Goal: Task Accomplishment & Management: Complete application form

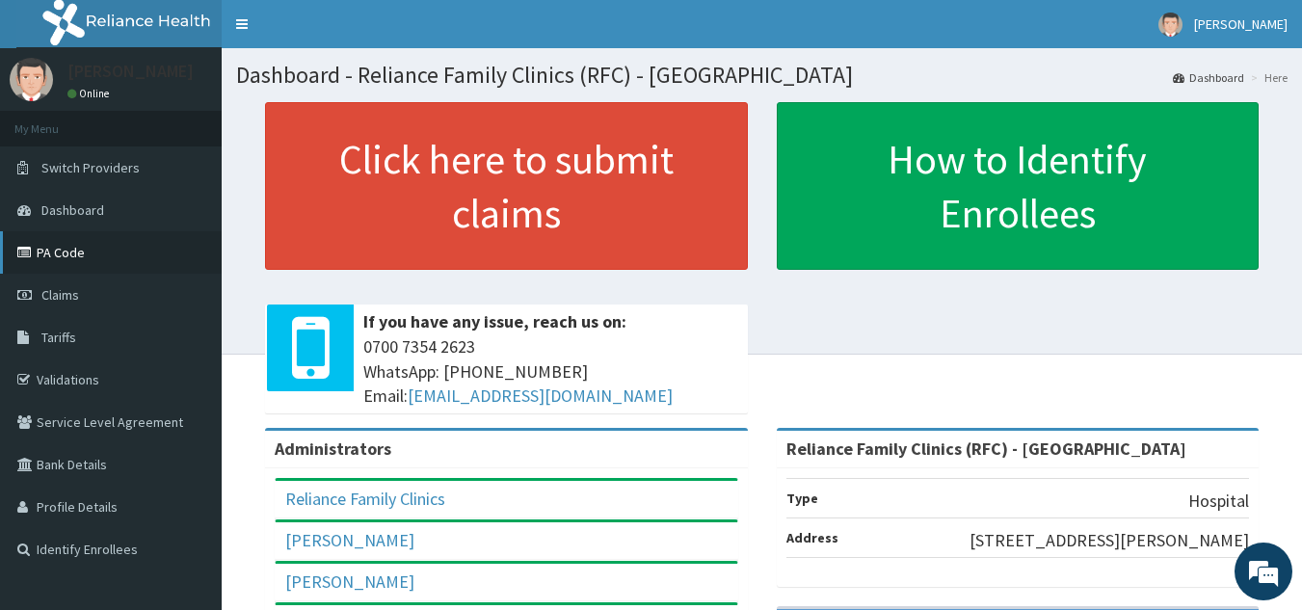
click at [76, 247] on link "PA Code" at bounding box center [111, 252] width 222 height 42
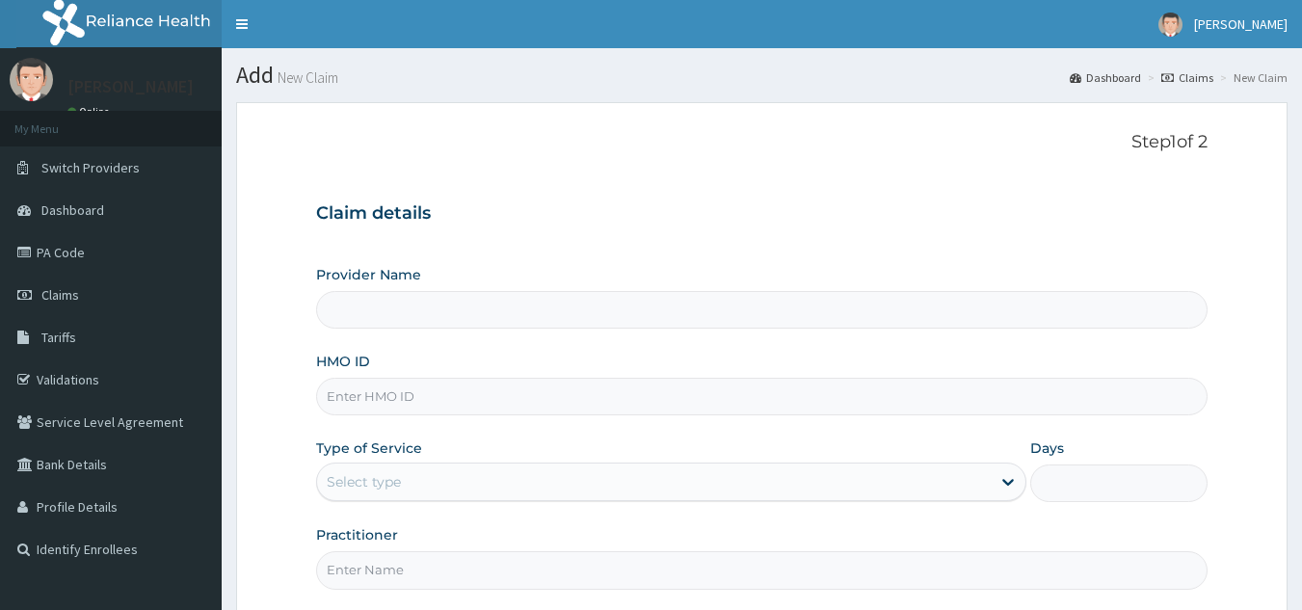
click at [515, 371] on div "HMO ID" at bounding box center [762, 384] width 893 height 64
click at [537, 393] on input "HMO ID" at bounding box center [762, 397] width 893 height 38
type input "Reliance Family Clinics (RFC) - [GEOGRAPHIC_DATA]"
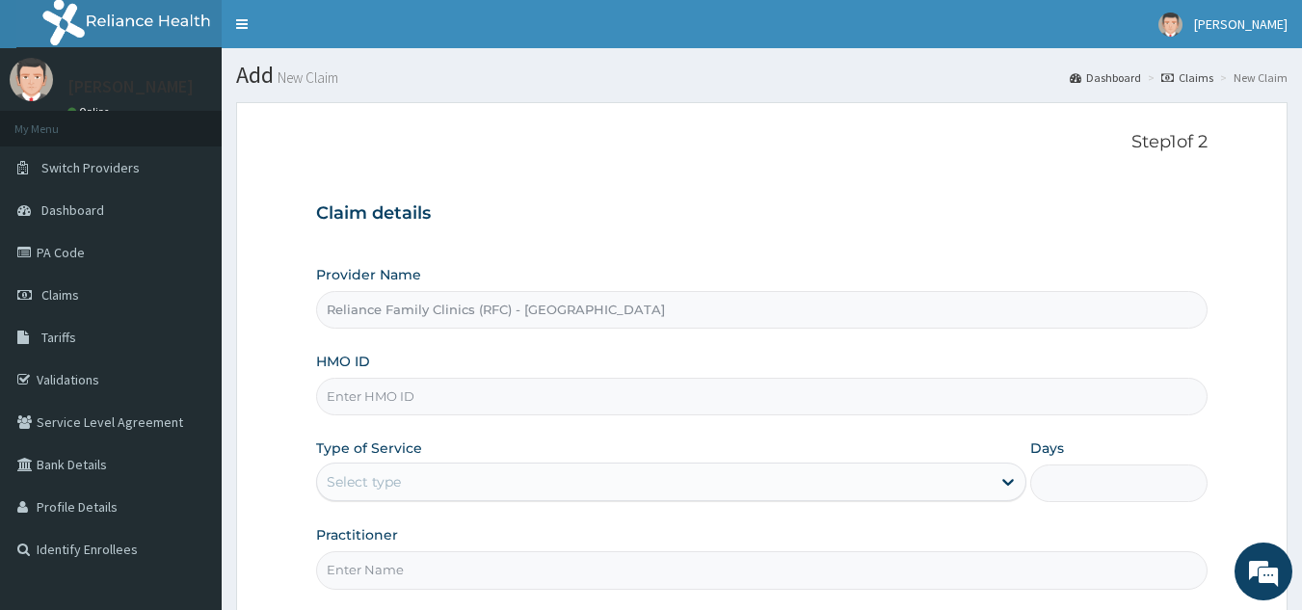
paste input "EIS/11628/B"
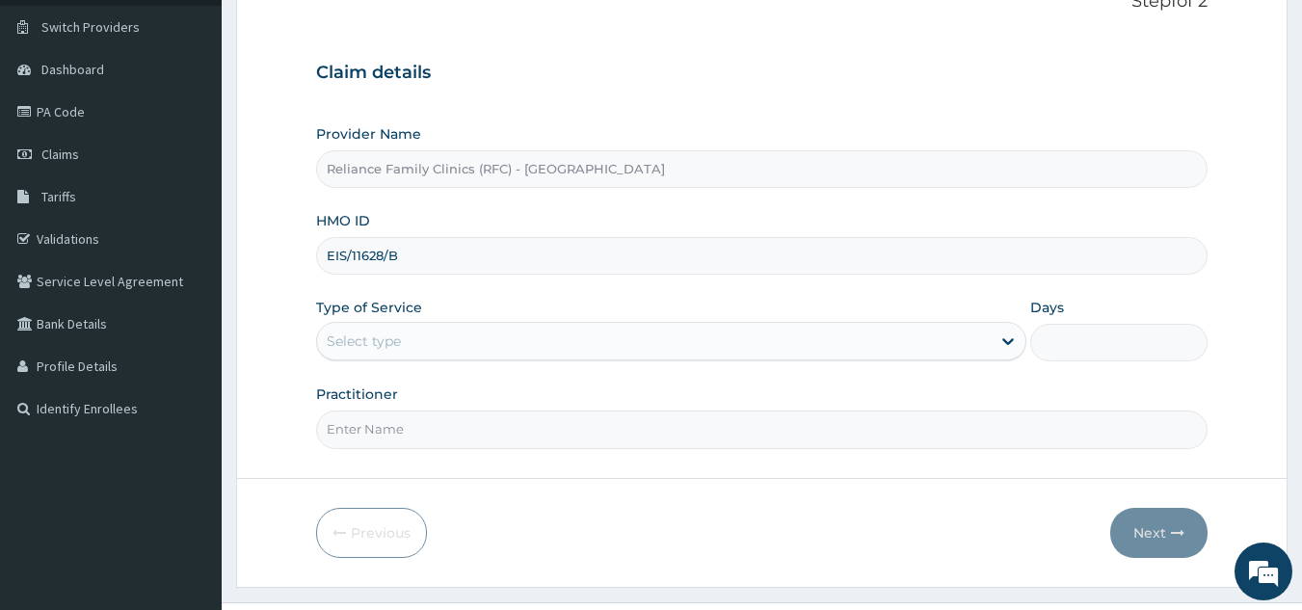
scroll to position [182, 0]
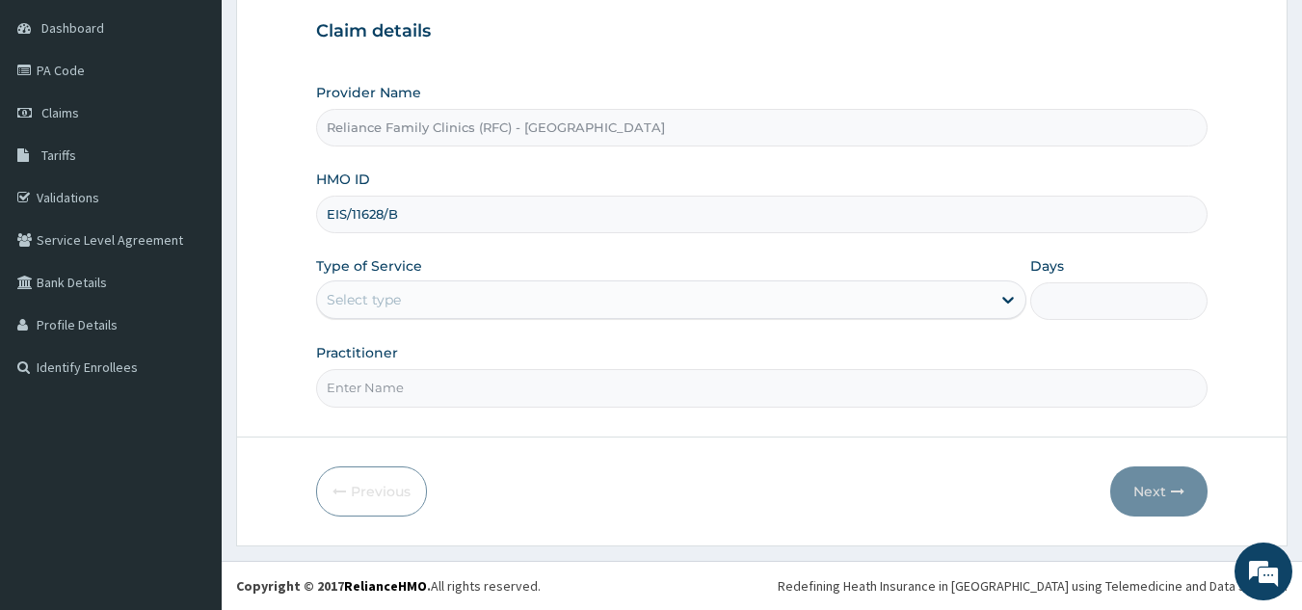
type input "EIS/11628/B"
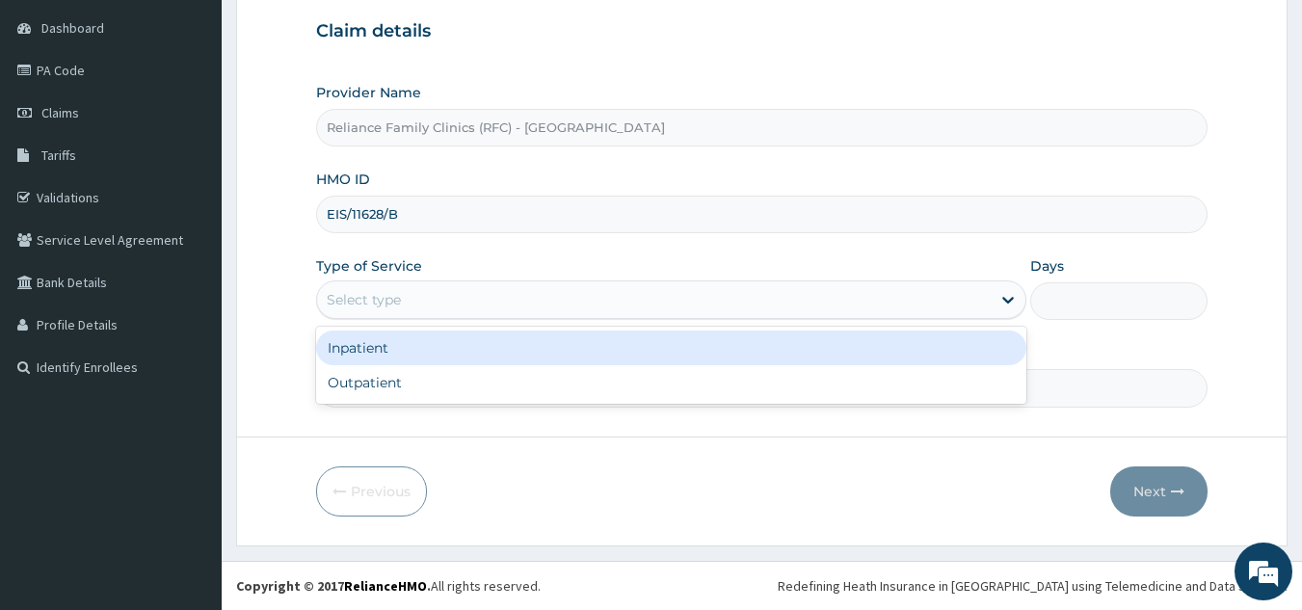
click at [520, 385] on div "Outpatient" at bounding box center [671, 382] width 711 height 35
type input "1"
click at [542, 386] on input "Practitioner" at bounding box center [762, 388] width 893 height 38
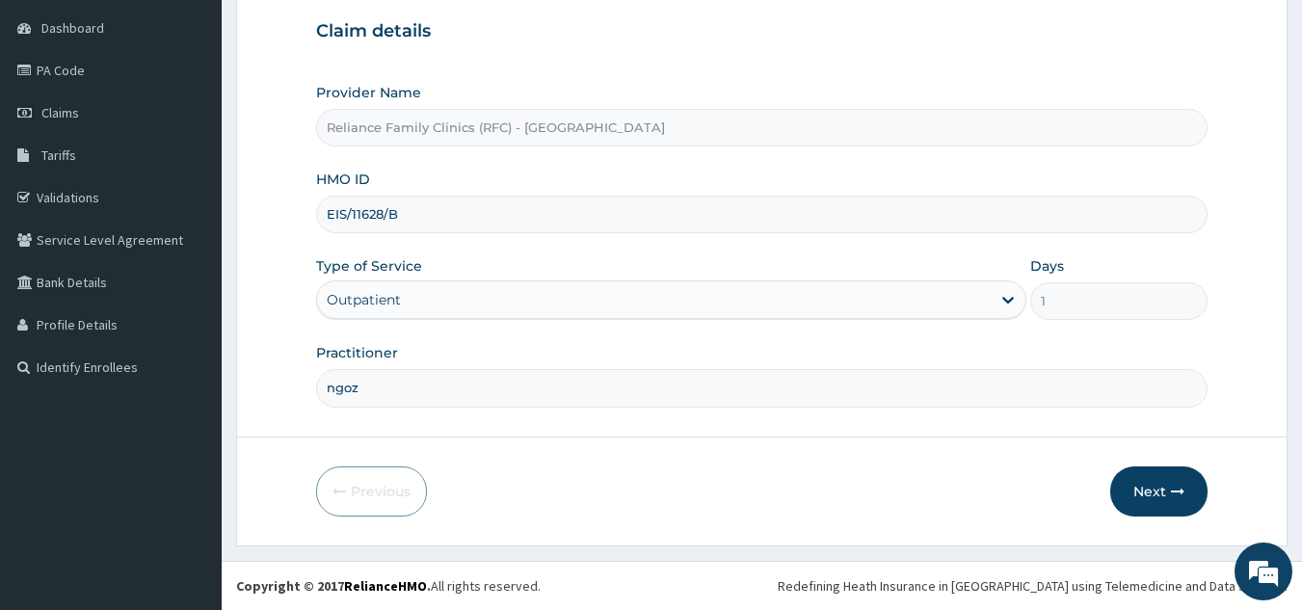
type input "ngozi"
click at [1157, 489] on button "Next" at bounding box center [1159, 492] width 97 height 50
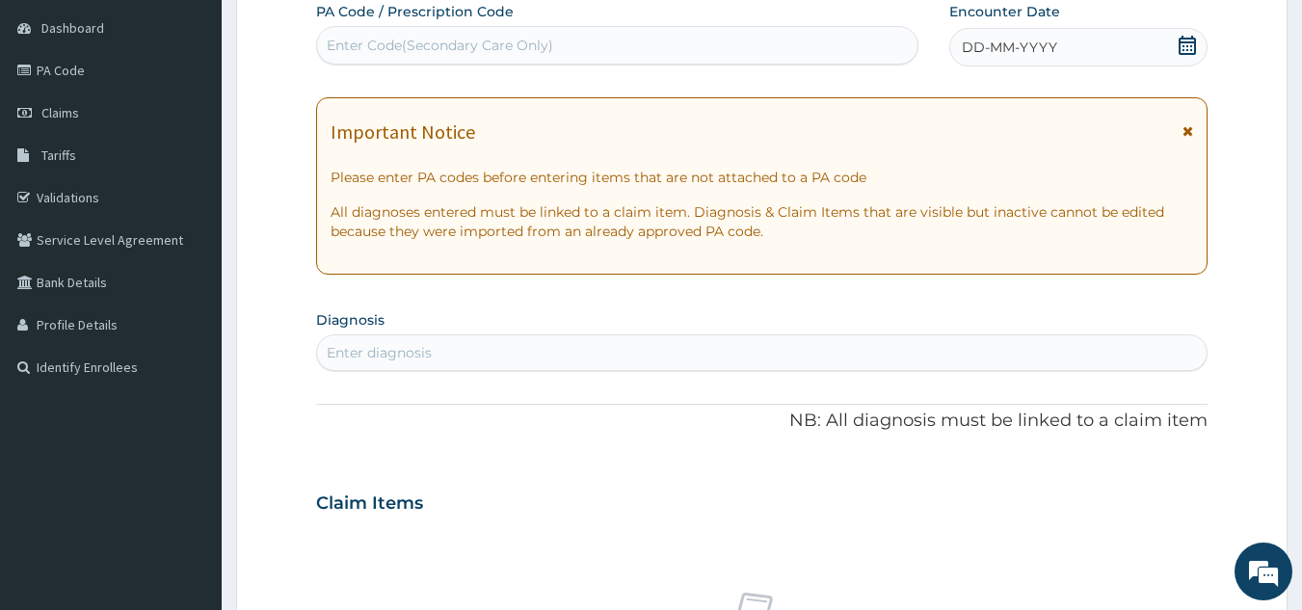
click at [1102, 42] on div "DD-MM-YYYY" at bounding box center [1079, 47] width 258 height 39
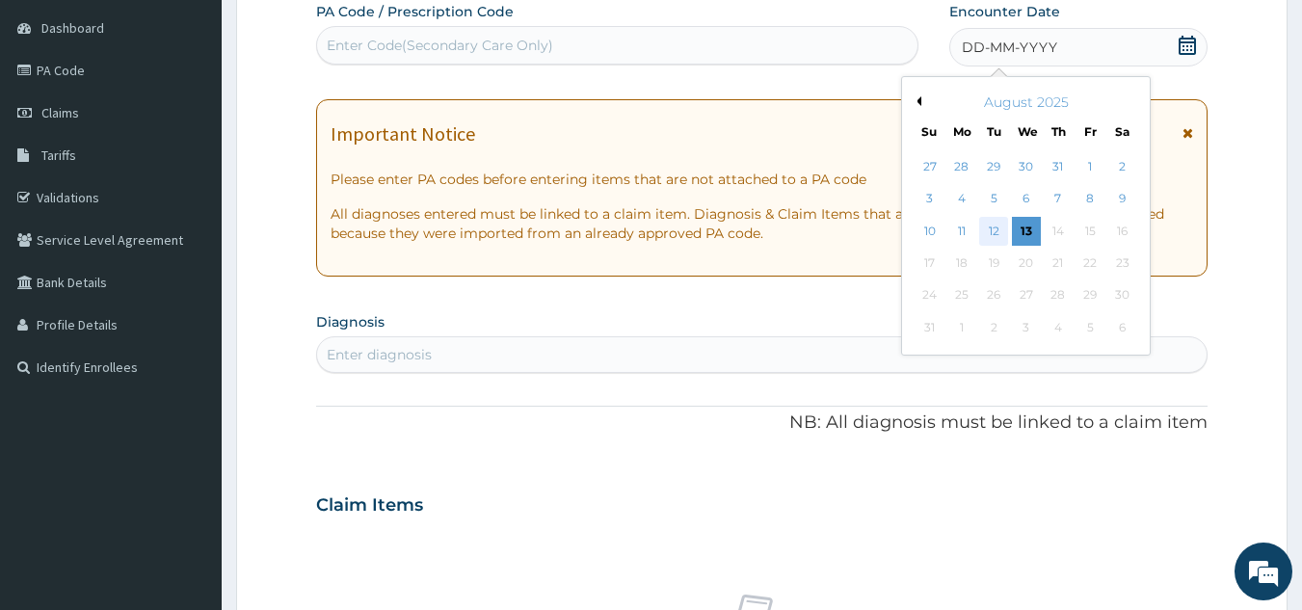
click at [988, 233] on div "12" at bounding box center [994, 231] width 29 height 29
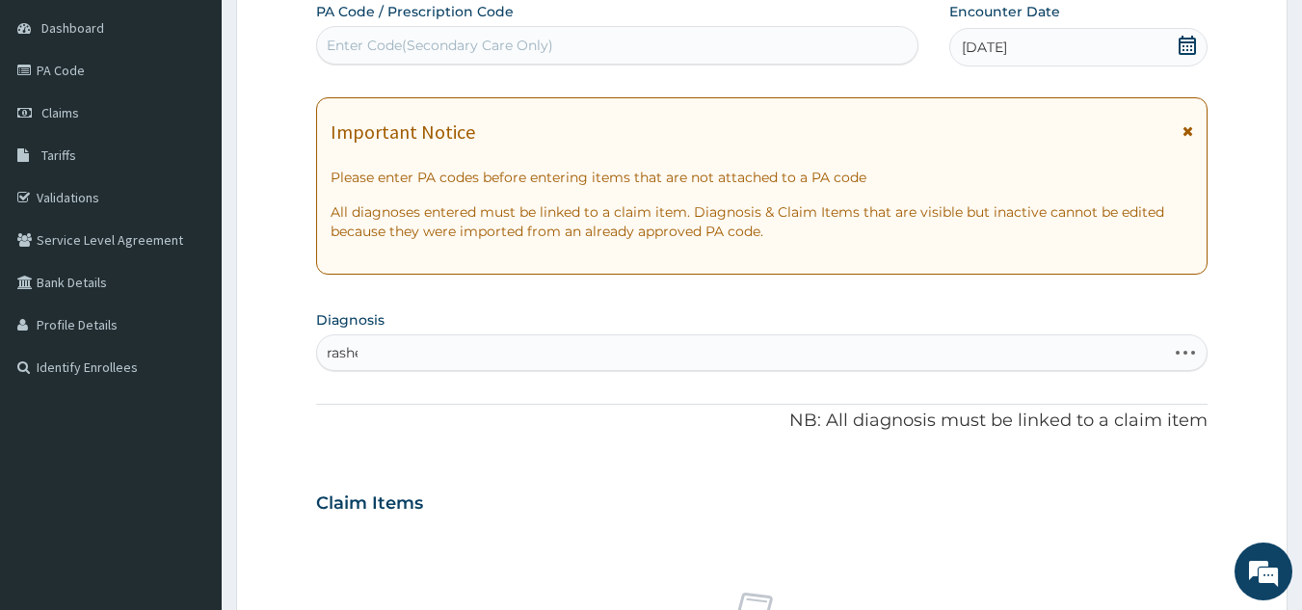
scroll to position [0, 0]
type input "rashes"
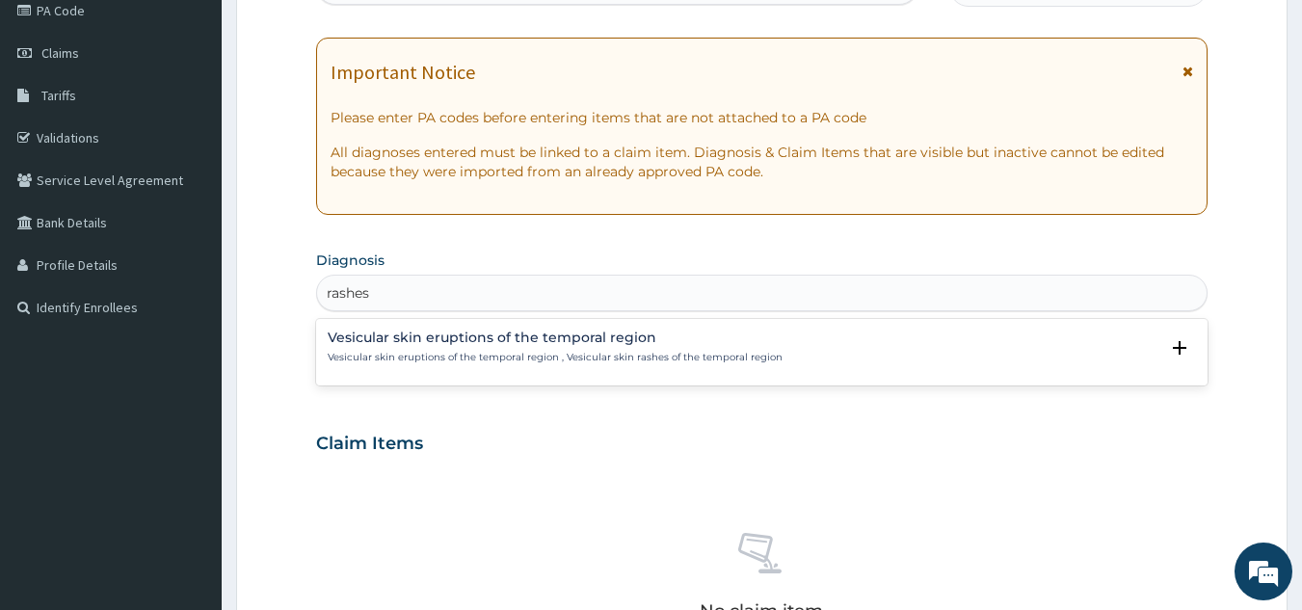
scroll to position [248, 0]
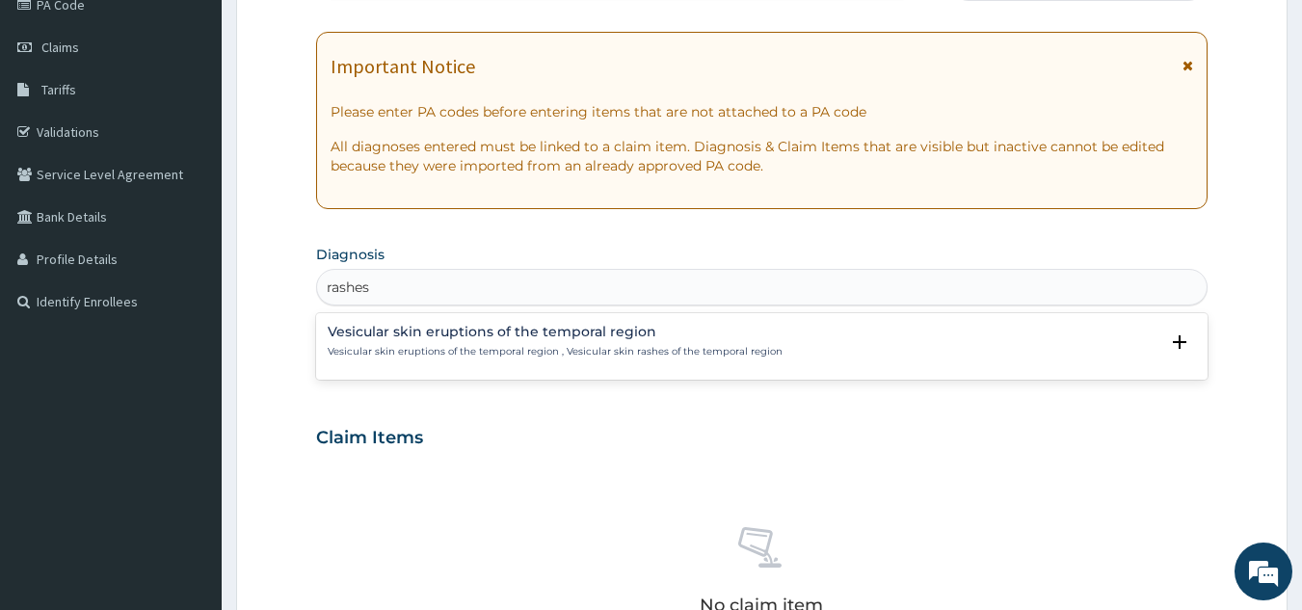
click at [516, 332] on h4 "Vesicular skin eruptions of the temporal region" at bounding box center [555, 332] width 455 height 14
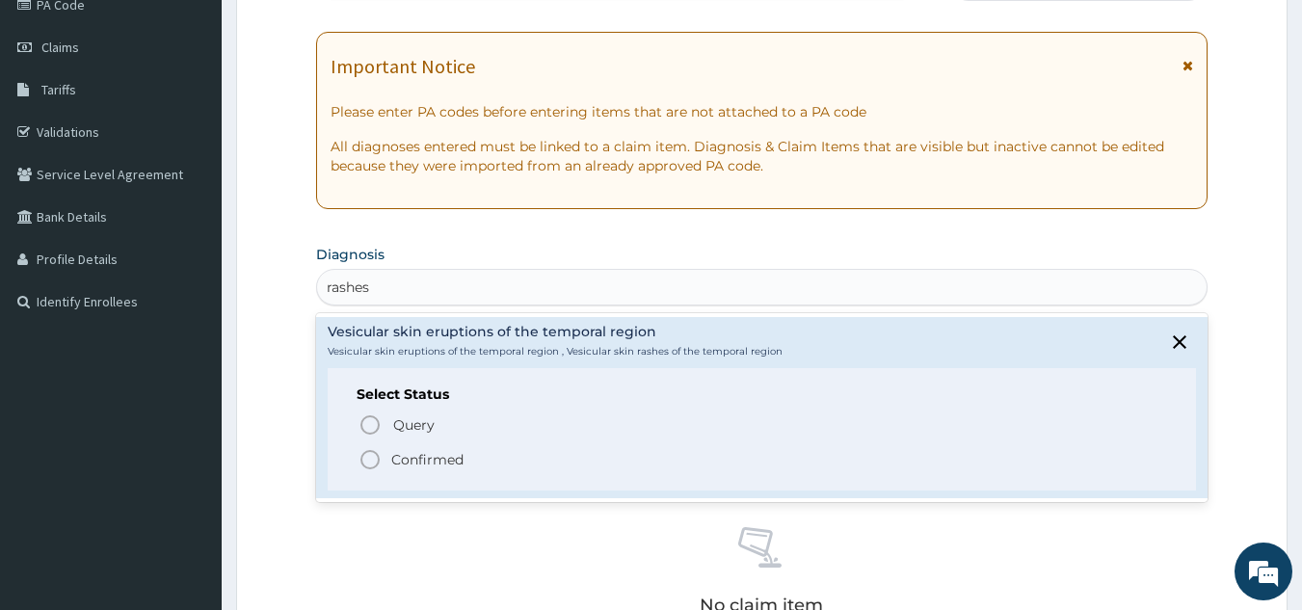
click at [478, 461] on span "Confirmed" at bounding box center [764, 459] width 810 height 23
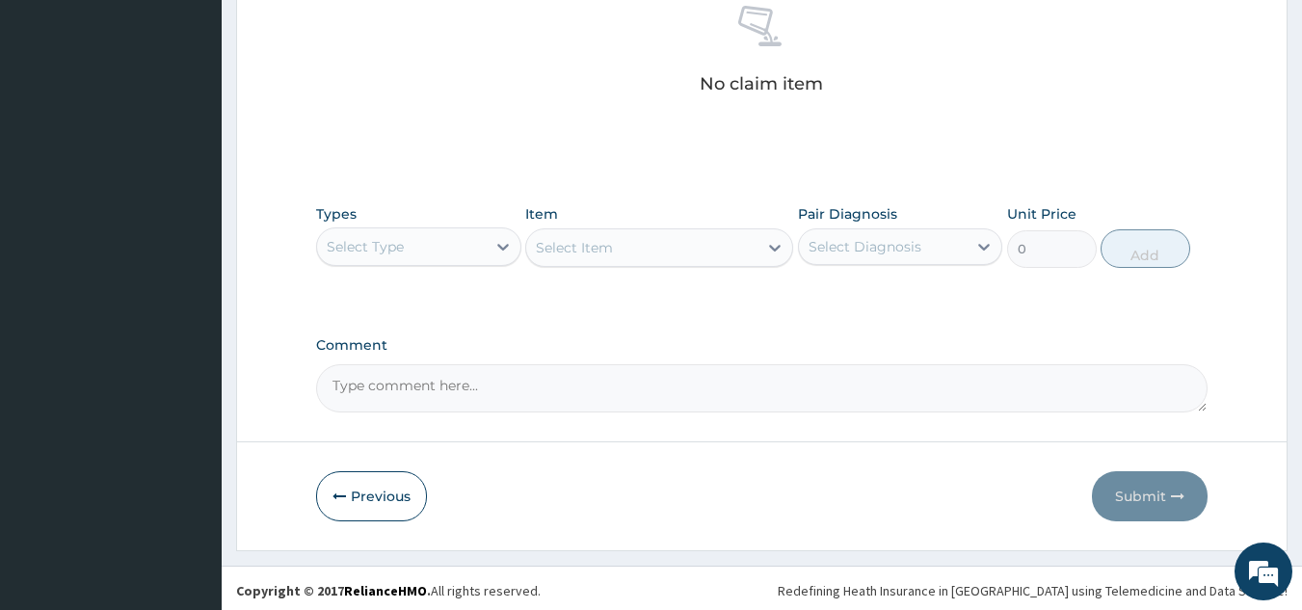
scroll to position [780, 0]
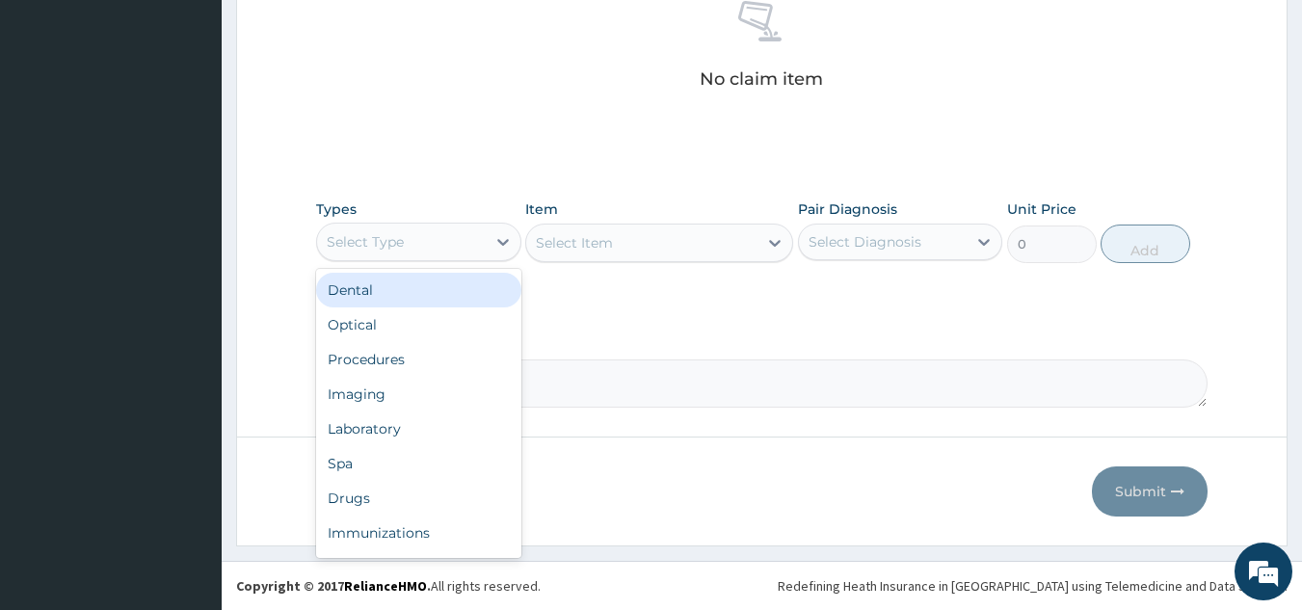
click at [466, 355] on div "Procedures" at bounding box center [418, 359] width 205 height 35
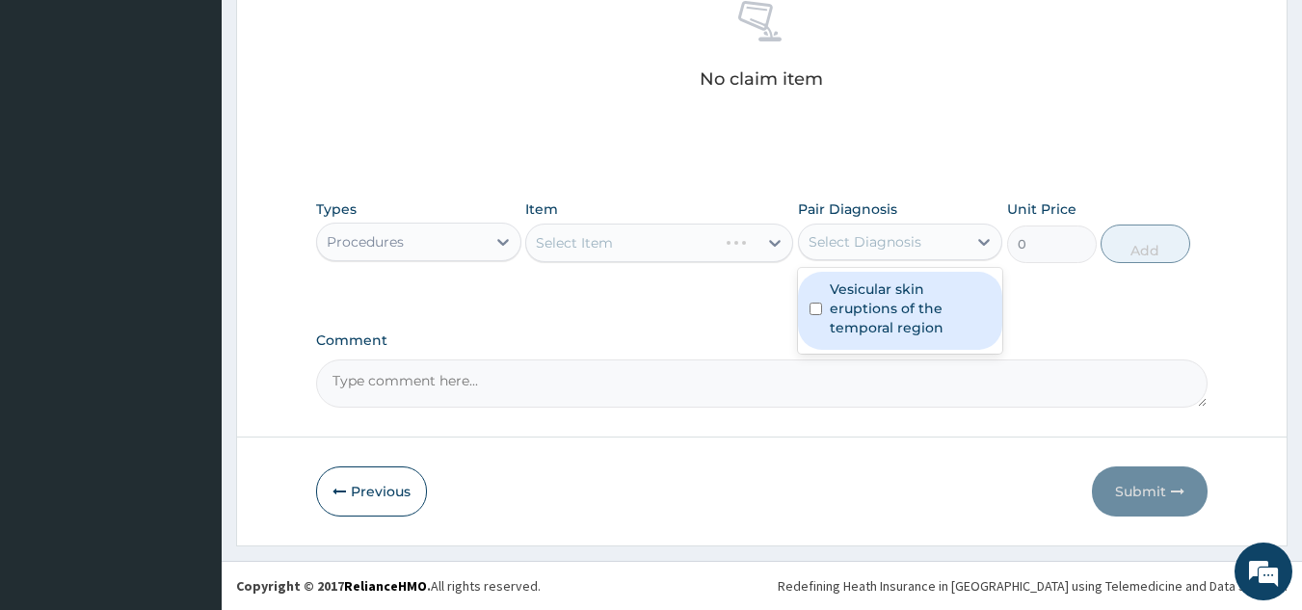
click at [897, 286] on label "Vesicular skin eruptions of the temporal region" at bounding box center [911, 309] width 162 height 58
checkbox input "true"
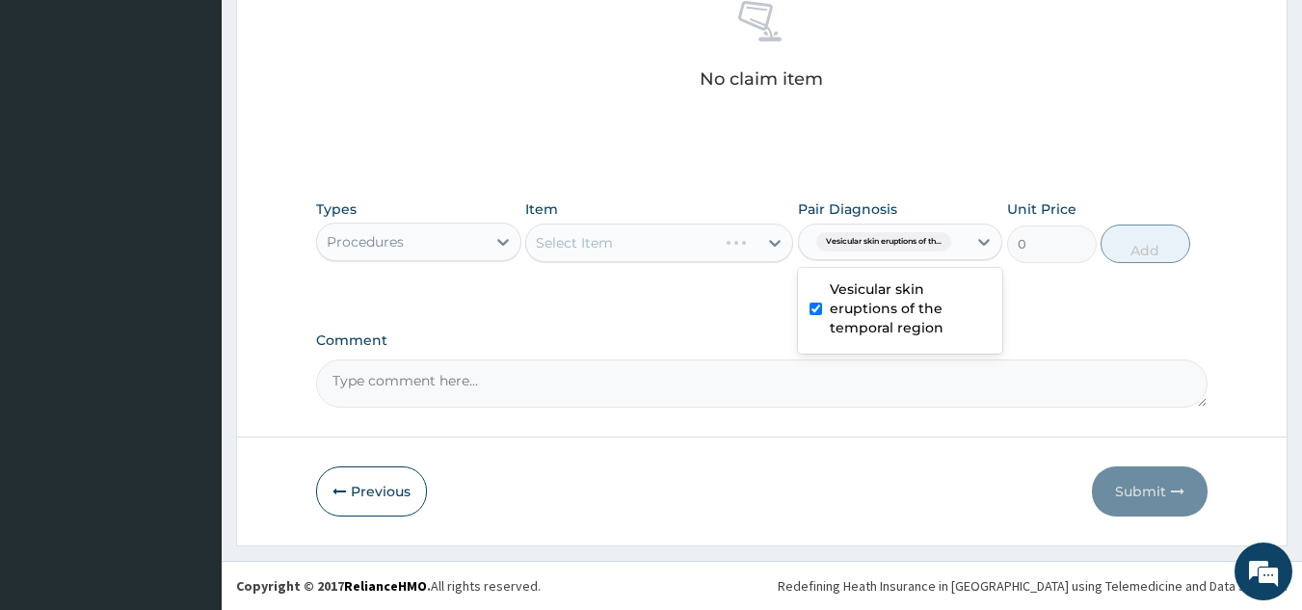
click at [704, 251] on div "Select Item" at bounding box center [659, 243] width 268 height 39
click at [724, 248] on div "Select Item" at bounding box center [659, 243] width 268 height 39
click at [718, 262] on div "Item Select Item" at bounding box center [659, 232] width 268 height 64
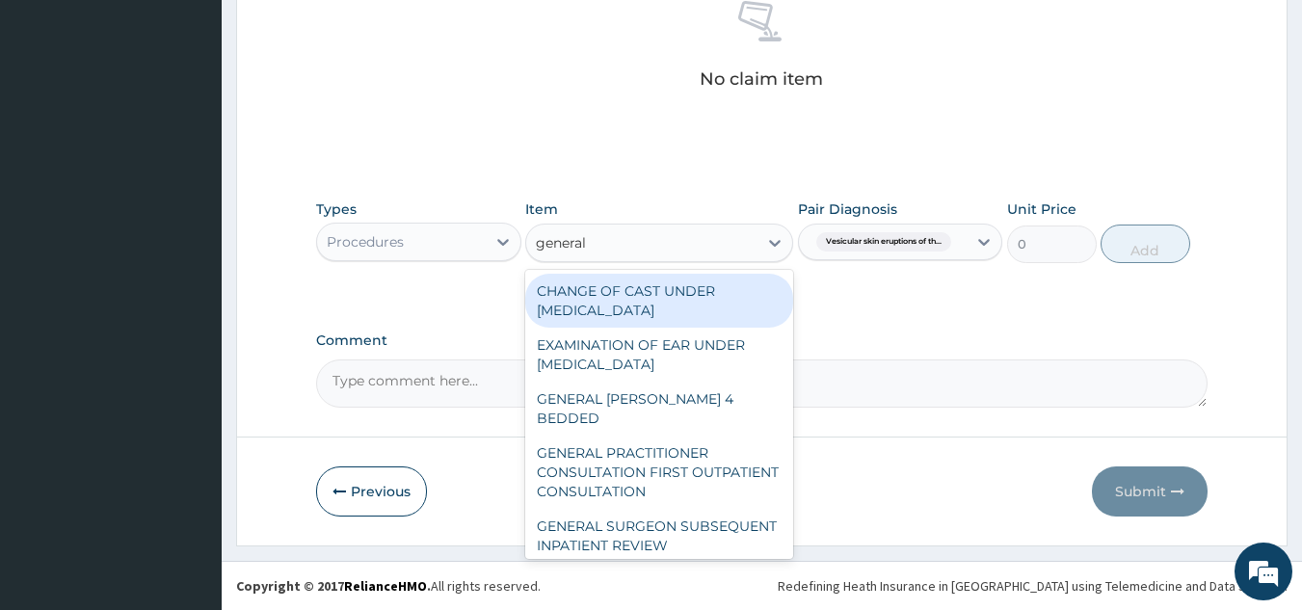
type input "general p"
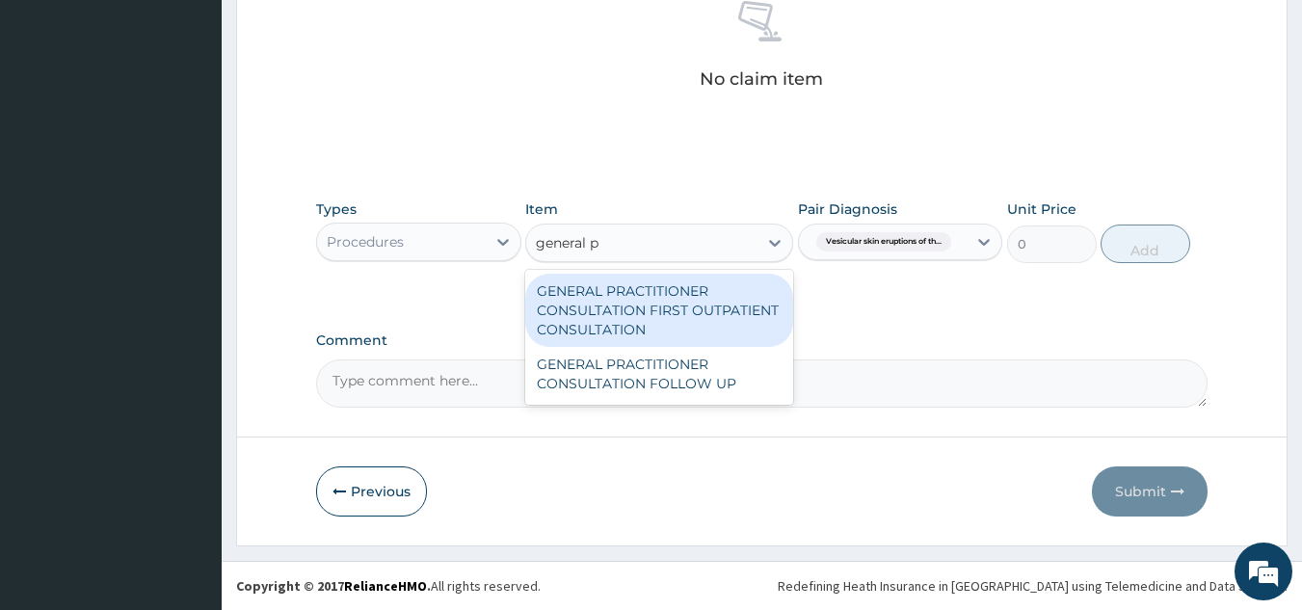
click at [715, 310] on div "GENERAL PRACTITIONER CONSULTATION FIRST OUTPATIENT CONSULTATION" at bounding box center [659, 310] width 268 height 73
type input "3370.125"
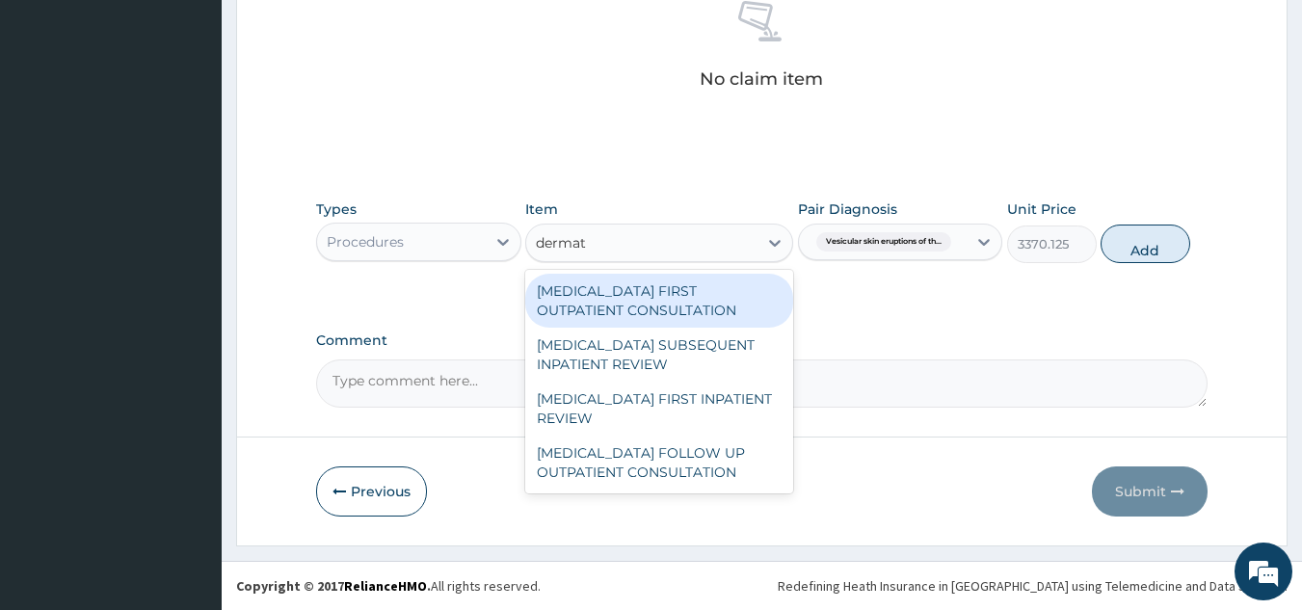
scroll to position [0, 0]
type input "dermatolo"
click at [707, 293] on div "DERMATOLOGIST FIRST OUTPATIENT CONSULTATION" at bounding box center [659, 301] width 268 height 54
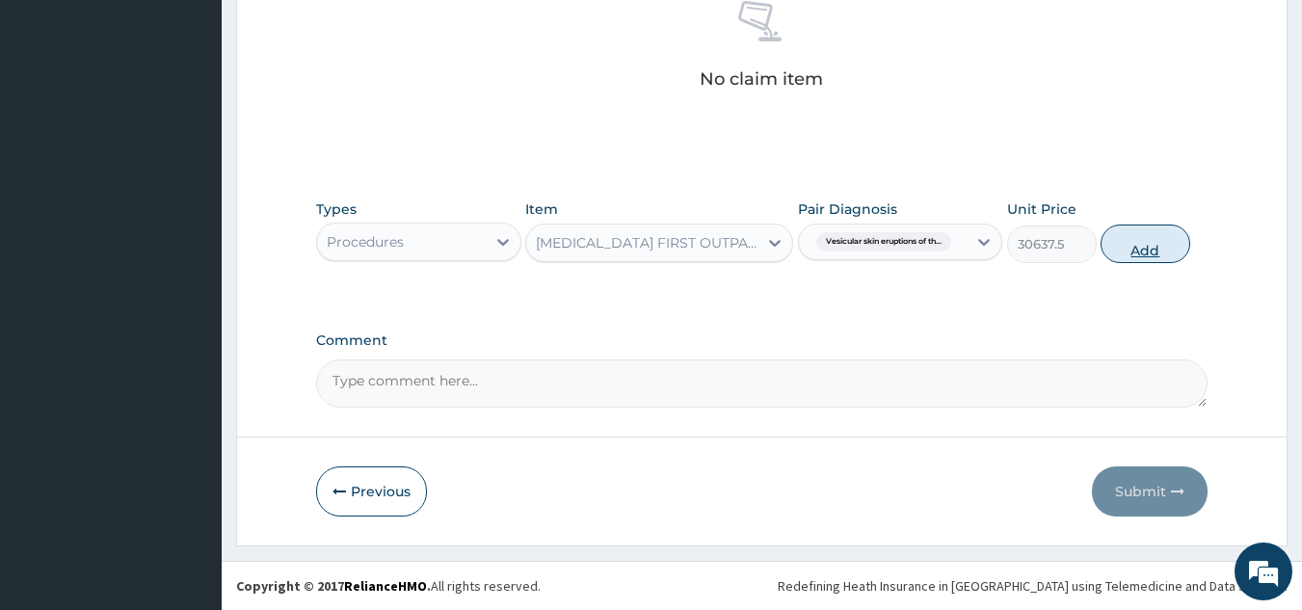
click at [1142, 258] on button "Add" at bounding box center [1146, 244] width 90 height 39
type input "0"
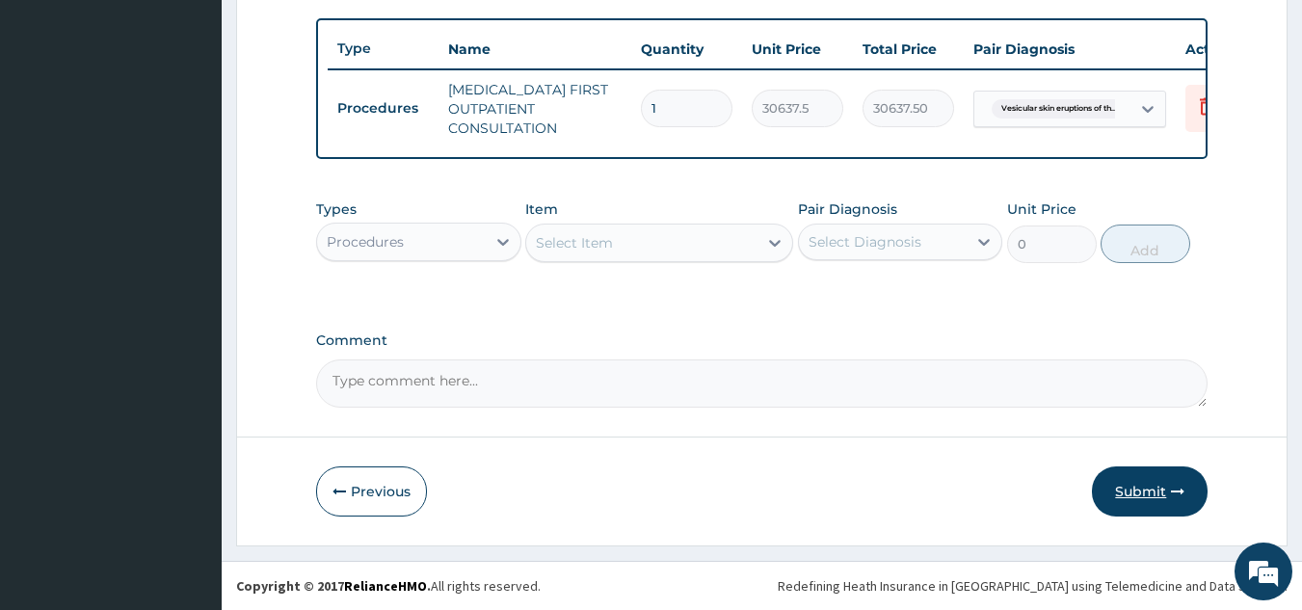
click at [1144, 478] on button "Submit" at bounding box center [1150, 492] width 116 height 50
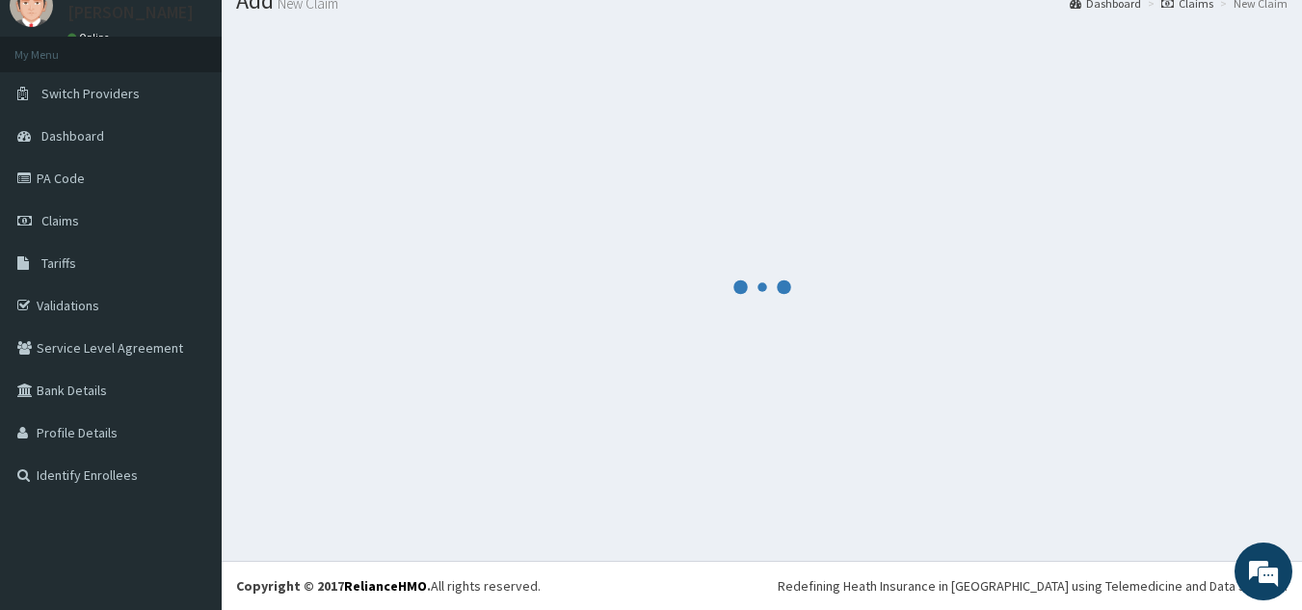
scroll to position [74, 0]
